Goal: Task Accomplishment & Management: Use online tool/utility

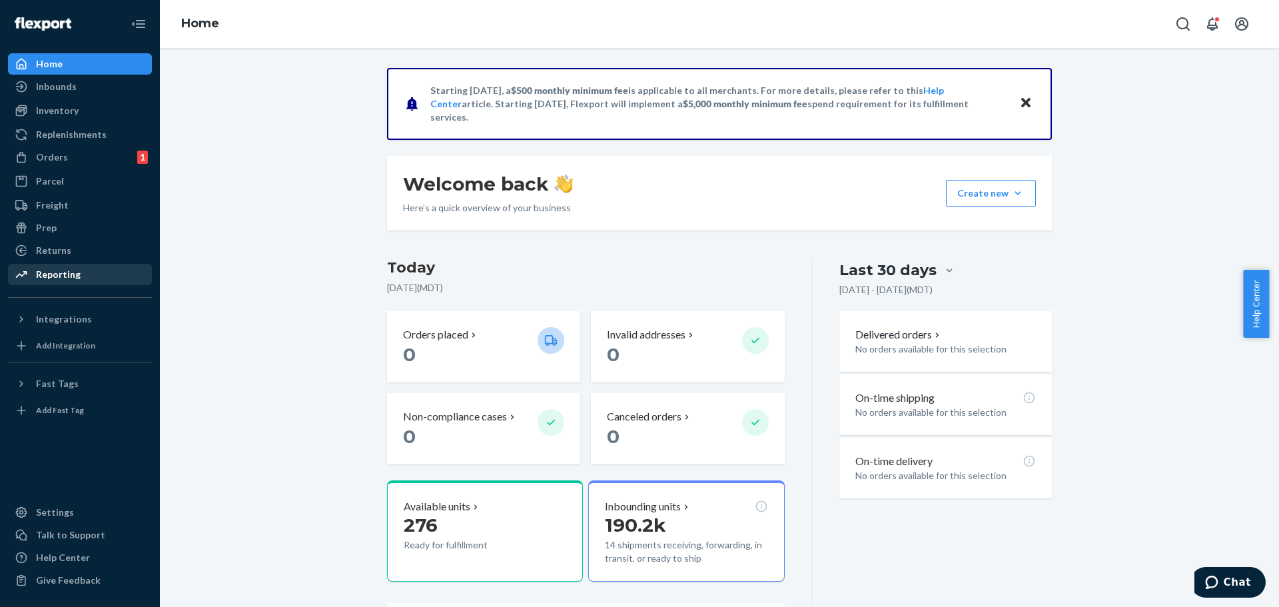
click at [102, 271] on div "Reporting" at bounding box center [79, 274] width 141 height 19
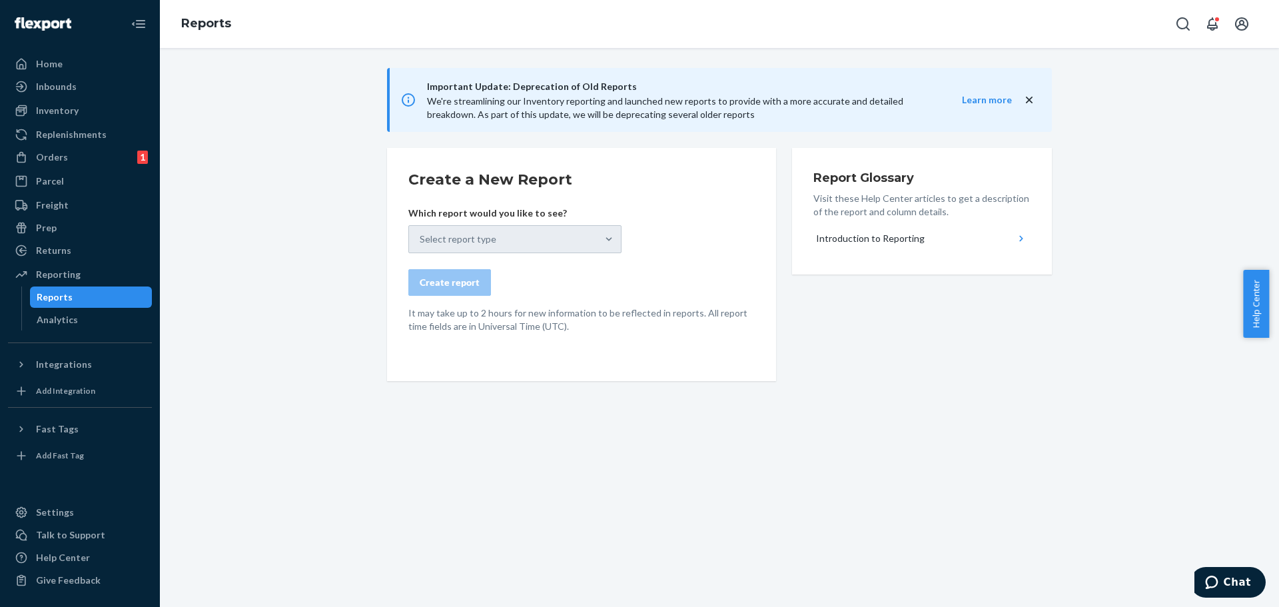
click at [438, 232] on div "Select report type" at bounding box center [514, 239] width 213 height 28
click at [1028, 94] on icon "close" at bounding box center [1029, 99] width 13 height 13
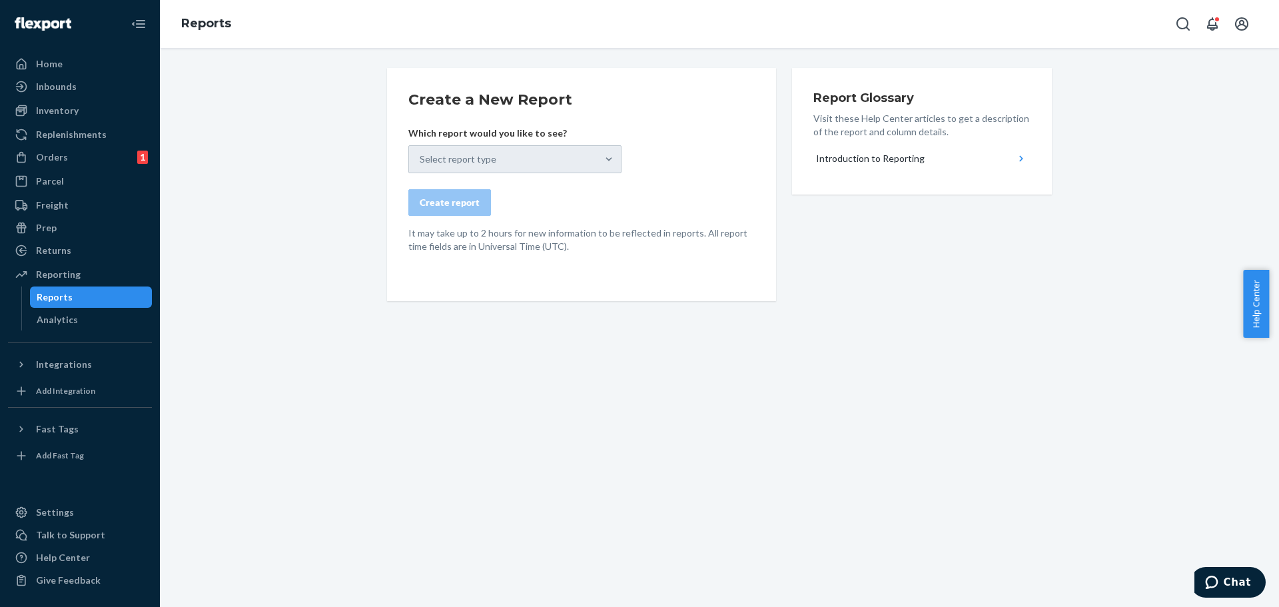
click at [606, 159] on div "Select report type" at bounding box center [514, 159] width 213 height 28
click at [558, 163] on div "Select report type" at bounding box center [514, 159] width 213 height 28
click at [502, 162] on div "Select report type" at bounding box center [514, 159] width 213 height 28
click at [421, 162] on input "Select report type" at bounding box center [420, 159] width 1 height 13
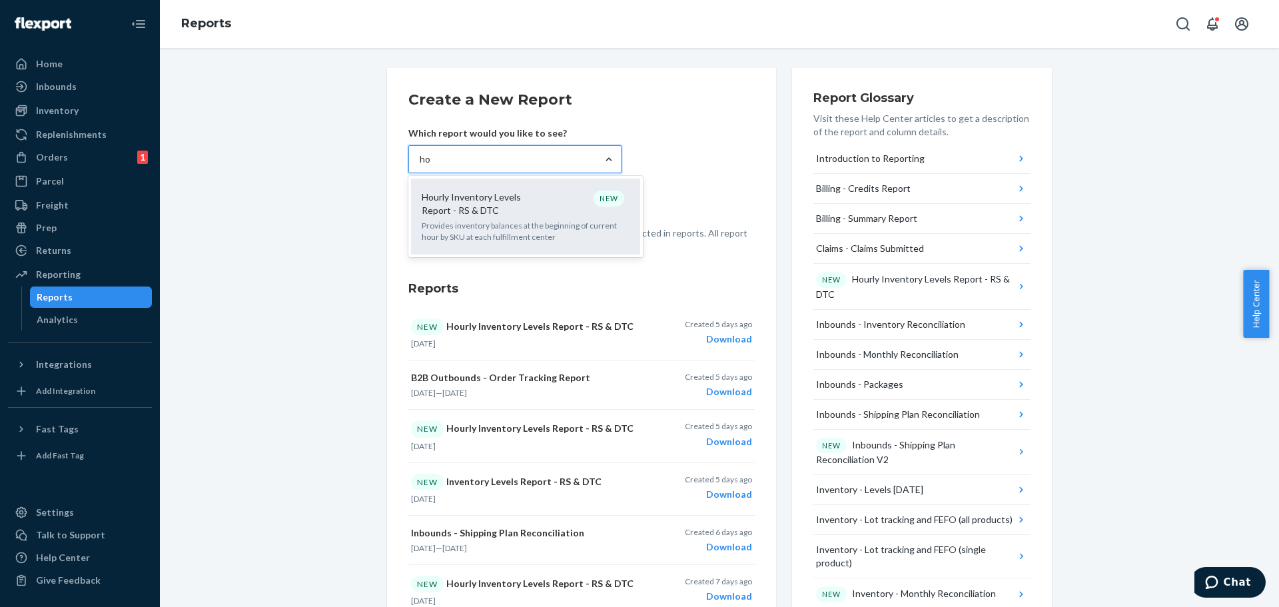
type input "hou"
click at [538, 221] on p "Provides inventory balances at the beginning of current hour by SKU at each ful…" at bounding box center [526, 231] width 208 height 23
click at [436, 166] on input "hou" at bounding box center [428, 159] width 17 height 13
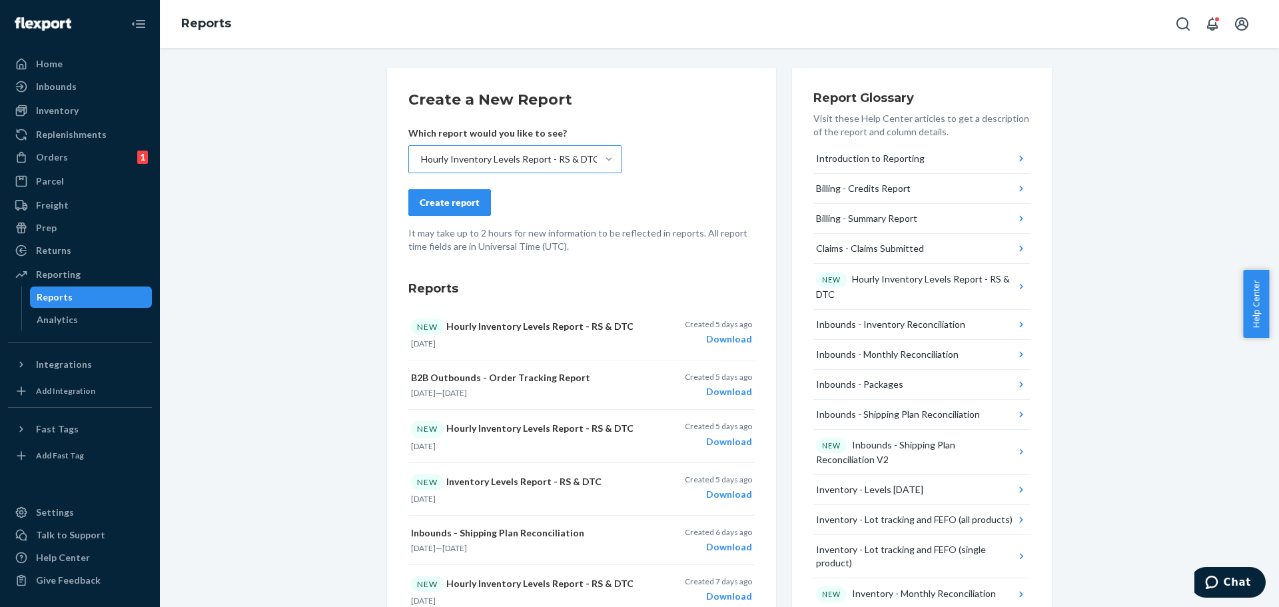
click at [464, 201] on div "Create report" at bounding box center [450, 202] width 60 height 13
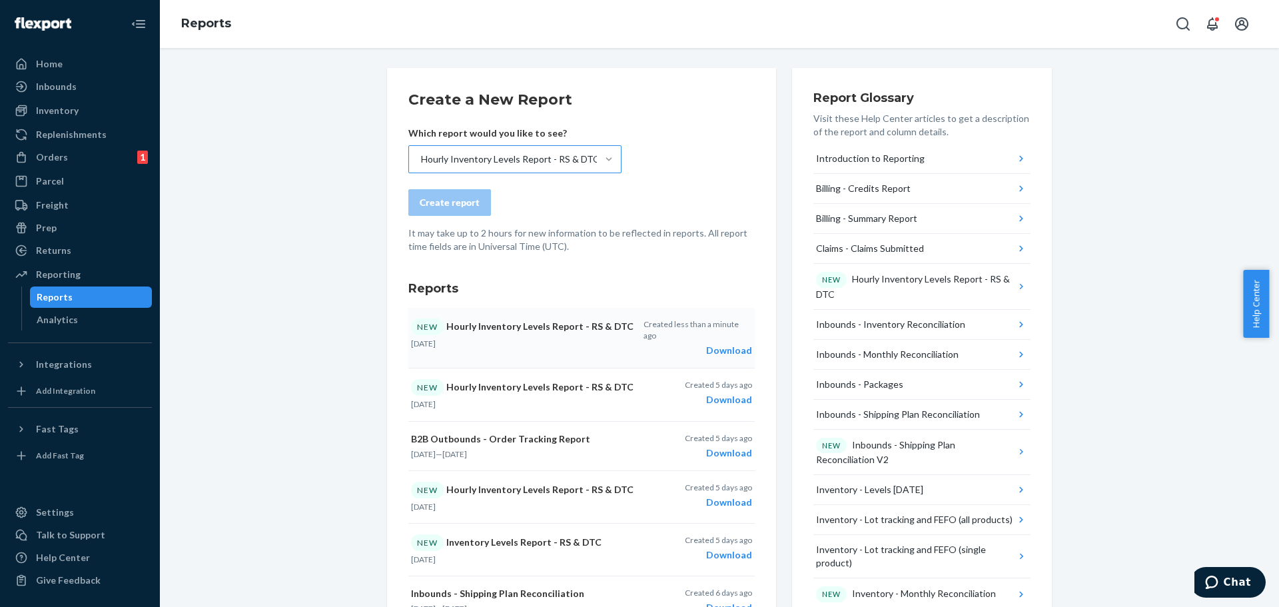
click at [710, 344] on div "Download" at bounding box center [698, 350] width 109 height 13
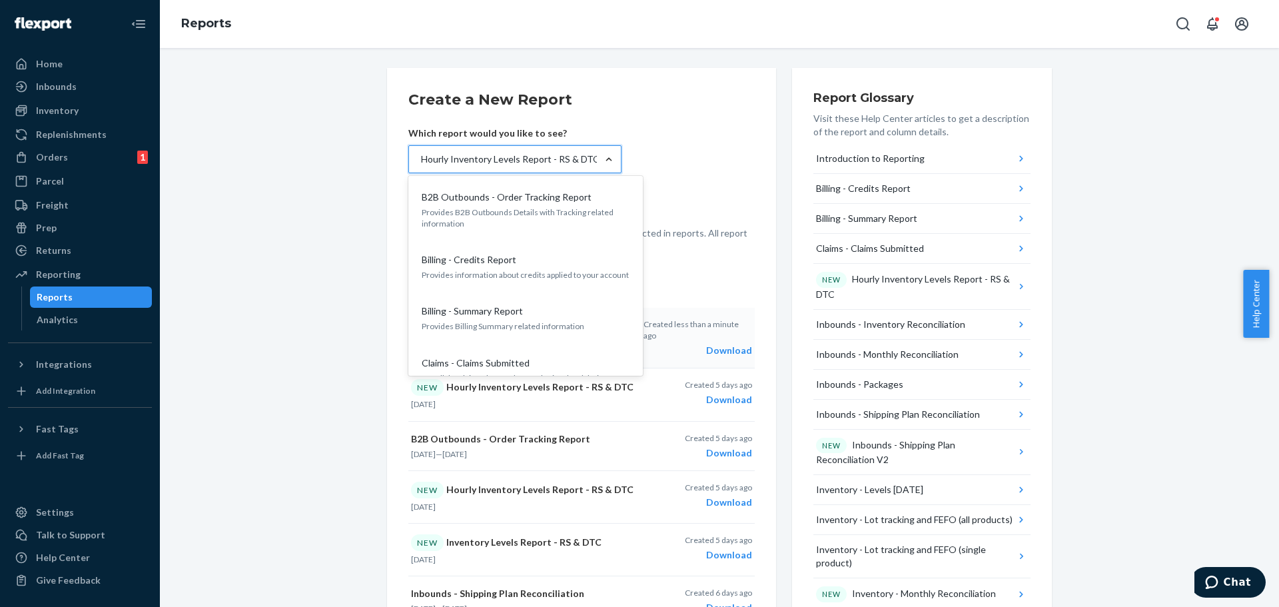
click at [612, 149] on div at bounding box center [609, 159] width 24 height 27
click at [421, 153] on input "option Hourly Inventory Levels Report - RS & DTC, selected. option B2B Outbound…" at bounding box center [420, 159] width 1 height 13
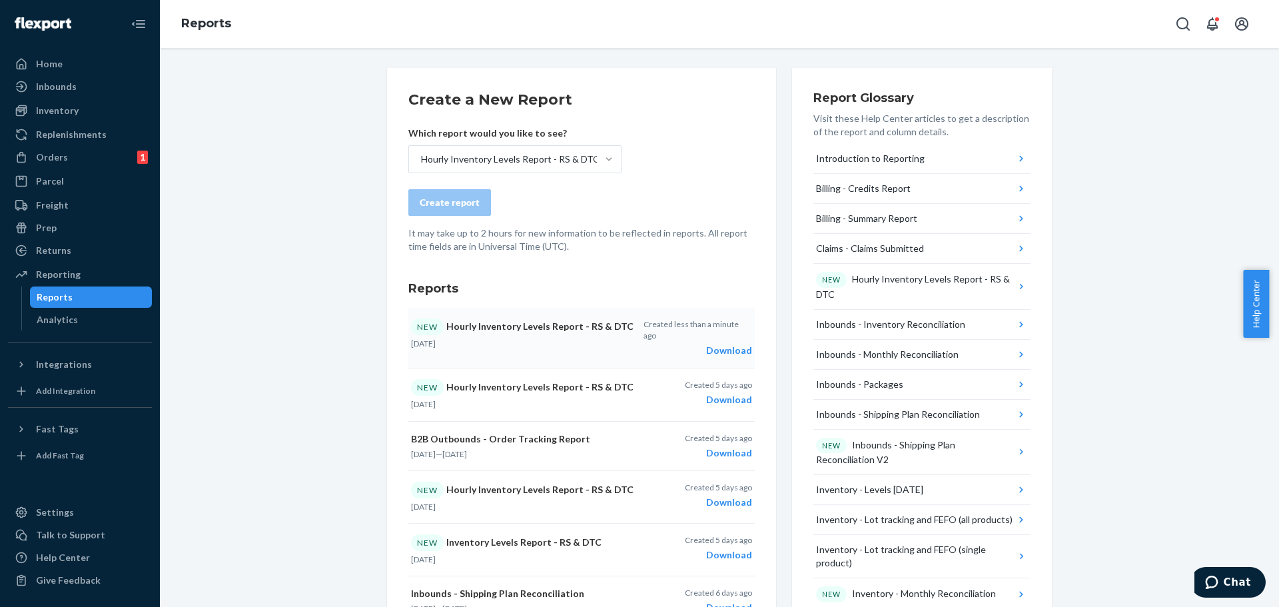
click at [659, 163] on form "Create a New Report Which report would you like to see? Hourly Inventory Levels…" at bounding box center [581, 171] width 347 height 164
